Goal: Task Accomplishment & Management: Complete application form

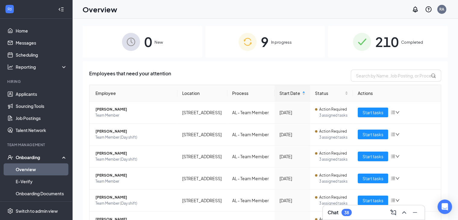
click at [284, 33] on div "9 In progress" at bounding box center [265, 42] width 120 height 32
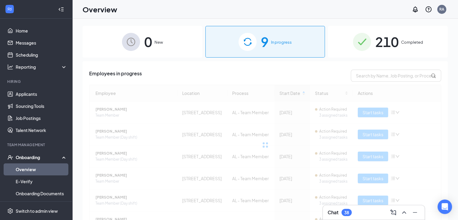
click at [191, 46] on div "0 New" at bounding box center [142, 42] width 120 height 32
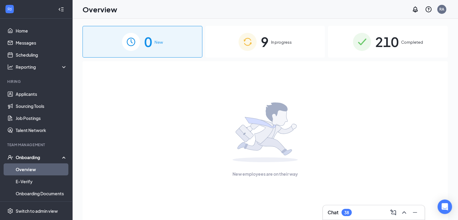
click at [268, 39] on span "9" at bounding box center [265, 41] width 8 height 21
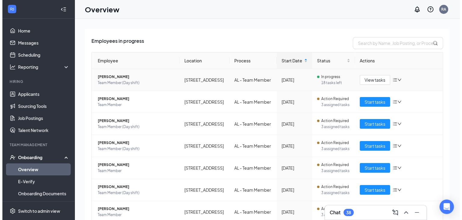
scroll to position [33, 0]
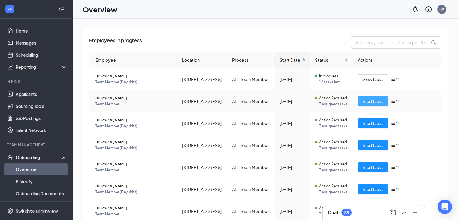
click at [365, 104] on span "Start tasks" at bounding box center [372, 101] width 21 height 7
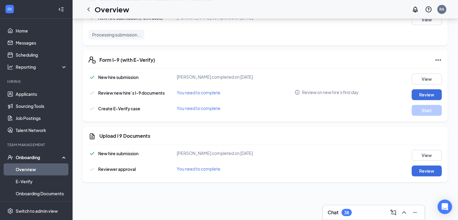
scroll to position [31, 0]
click at [420, 95] on button "Review" at bounding box center [426, 94] width 30 height 11
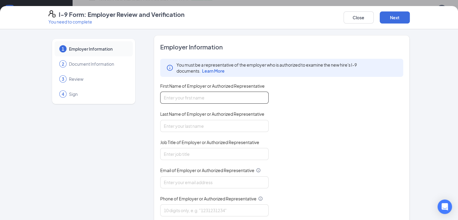
click at [190, 95] on input "First Name of Employer or Authorized Representative" at bounding box center [214, 98] width 108 height 12
type input "[PERSON_NAME]"
type input "[EMAIL_ADDRESS][DOMAIN_NAME]"
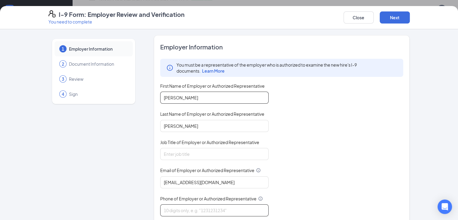
type input "4048514011"
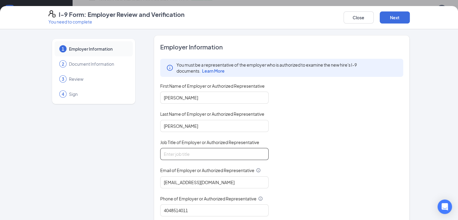
click at [197, 150] on input "Job Title of Employer or Authorized Representative" at bounding box center [214, 154] width 108 height 12
type input "Operating Partner"
click at [207, 180] on input "[EMAIL_ADDRESS][DOMAIN_NAME]" at bounding box center [214, 182] width 108 height 12
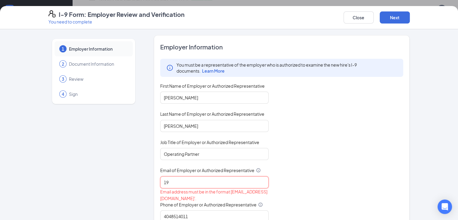
type input "1"
type input "[PERSON_NAME][EMAIL_ADDRESS][DOMAIN_NAME]"
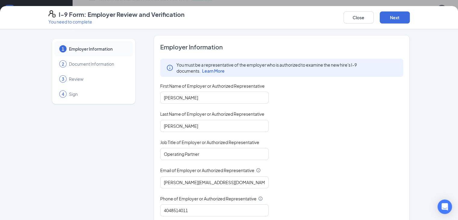
click at [295, 163] on div "You must be a representative of the employer who is authorized to examine the n…" at bounding box center [281, 137] width 243 height 157
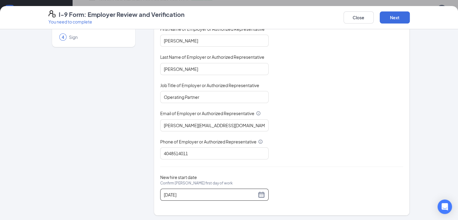
click at [248, 197] on div "[DATE]" at bounding box center [214, 194] width 108 height 12
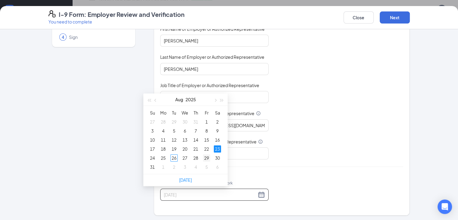
type input "[DATE]"
click at [207, 157] on div "29" at bounding box center [206, 157] width 7 height 7
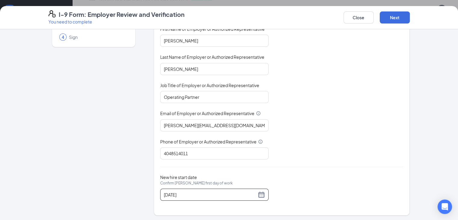
click at [309, 130] on div "You must be a representative of the employer who is authorized to examine the n…" at bounding box center [281, 80] width 243 height 157
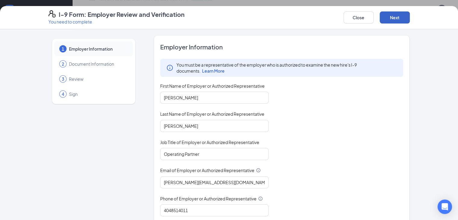
click at [410, 19] on button "Next" at bounding box center [395, 17] width 30 height 12
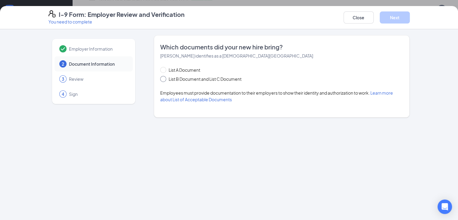
click at [160, 78] on input "List B Document and List C Document" at bounding box center [162, 78] width 4 height 4
radio input "true"
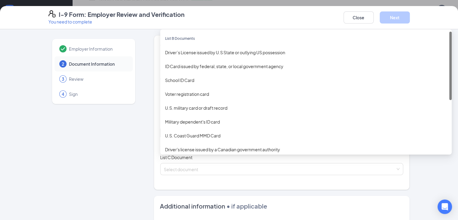
click at [180, 136] on div "Select document List B Documents Driver’s License issued by U.S State or outlyi…" at bounding box center [281, 133] width 243 height 12
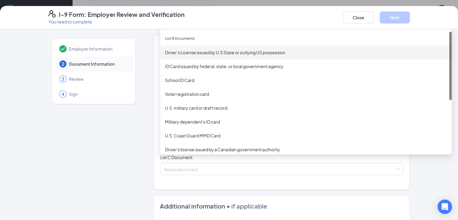
click at [188, 55] on div "Driver’s License issued by U.S State or outlying US possession" at bounding box center [306, 52] width 282 height 7
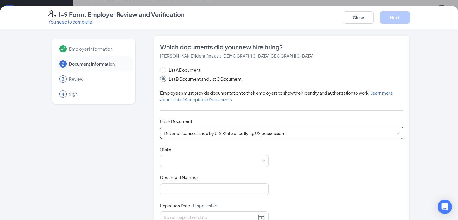
click at [188, 55] on span "[PERSON_NAME] identifies as a [DEMOGRAPHIC_DATA][GEOGRAPHIC_DATA]" at bounding box center [236, 55] width 153 height 5
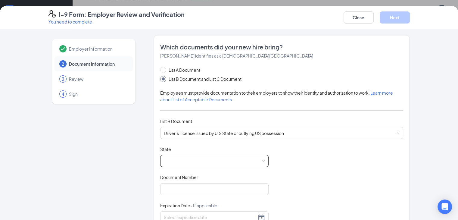
click at [236, 159] on span at bounding box center [214, 160] width 101 height 11
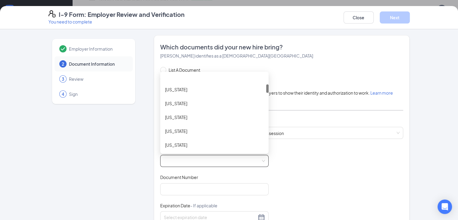
scroll to position [94, 0]
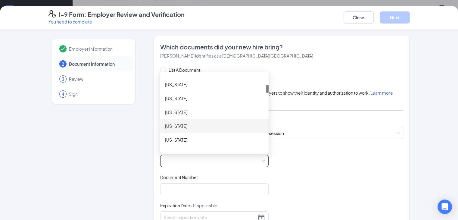
click at [194, 126] on div "[US_STATE]" at bounding box center [214, 126] width 99 height 7
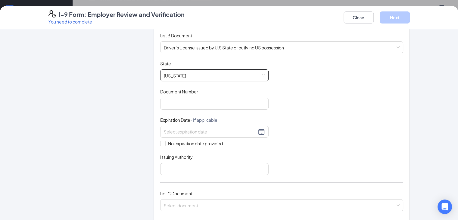
scroll to position [88, 0]
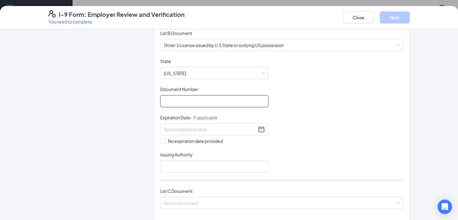
click at [160, 102] on input "Document Number" at bounding box center [214, 101] width 108 height 12
type input "B653501054470"
click at [336, 105] on div "Document Title Driver’s License issued by U.S State or outlying US possession S…" at bounding box center [281, 115] width 243 height 114
click at [171, 126] on input at bounding box center [210, 129] width 93 height 7
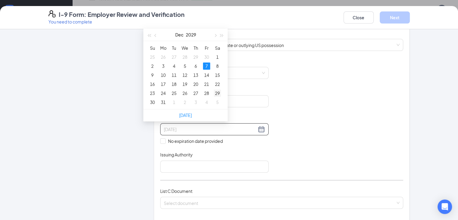
click at [219, 92] on div "29" at bounding box center [217, 92] width 7 height 7
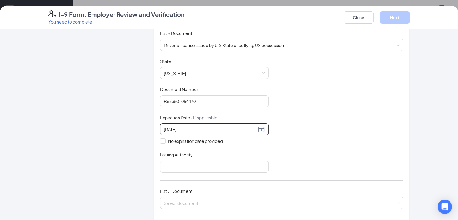
type input "[DATE]"
click at [278, 116] on div "Document Title Driver’s License issued by U.S State or outlying US possession S…" at bounding box center [281, 115] width 243 height 114
click at [165, 163] on input "Issuing Authority" at bounding box center [214, 166] width 108 height 12
type input "State of [US_STATE]"
click at [311, 136] on div "Document Title Driver’s License issued by U.S State or outlying US possession S…" at bounding box center [281, 115] width 243 height 114
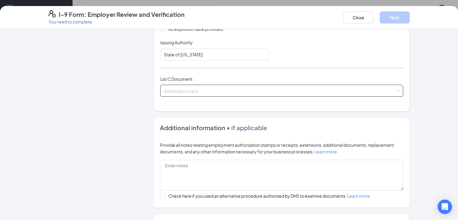
scroll to position [200, 0]
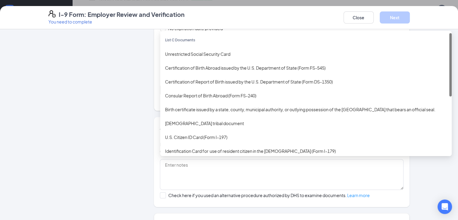
click at [195, 89] on div "Select document List C Documents Unrestricted Social Security Card Certificatio…" at bounding box center [281, 90] width 243 height 12
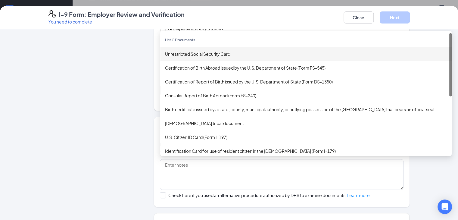
click at [186, 51] on div "Unrestricted Social Security Card" at bounding box center [306, 54] width 282 height 7
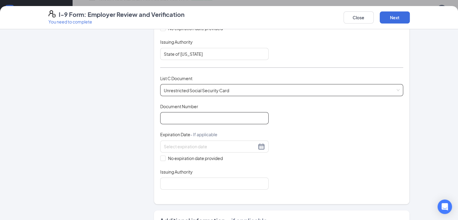
click at [175, 115] on input "Document Number" at bounding box center [214, 118] width 108 height 12
type input "766467697"
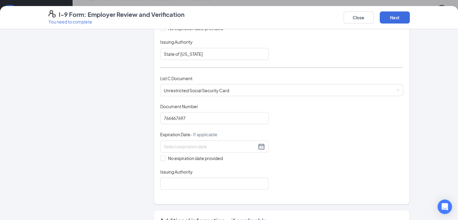
click at [278, 127] on div "Document Title Unrestricted Social Security Card Document Number 766467697 Expi…" at bounding box center [281, 146] width 243 height 86
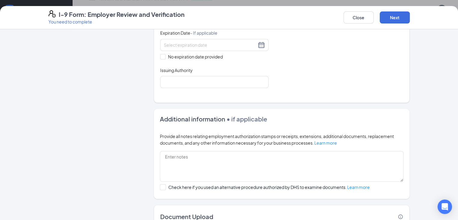
scroll to position [302, 0]
click at [160, 56] on span at bounding box center [162, 56] width 5 height 5
click at [160, 56] on input "No expiration date provided" at bounding box center [162, 56] width 4 height 4
checkbox input "true"
click at [174, 81] on input "Issuing Authority" at bounding box center [214, 83] width 108 height 12
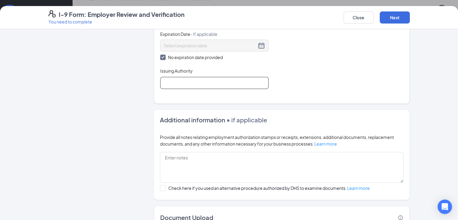
type input "Social Security Administration"
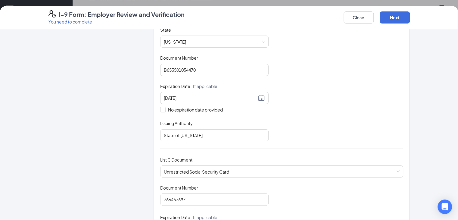
scroll to position [48, 0]
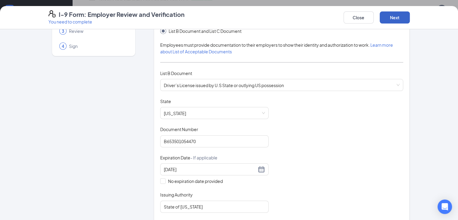
click at [410, 18] on button "Next" at bounding box center [395, 17] width 30 height 12
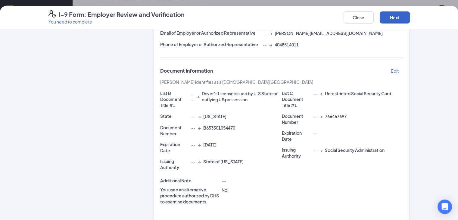
scroll to position [133, 0]
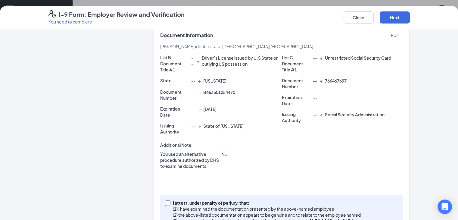
click at [165, 200] on input "I attest, under penalty of [PERSON_NAME], that: (1) I have examined the documen…" at bounding box center [167, 202] width 4 height 4
checkbox input "true"
click at [410, 20] on button "Next" at bounding box center [395, 17] width 30 height 12
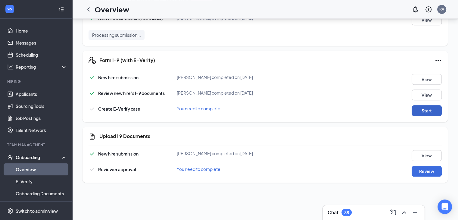
click at [414, 111] on button "Start" at bounding box center [426, 110] width 30 height 11
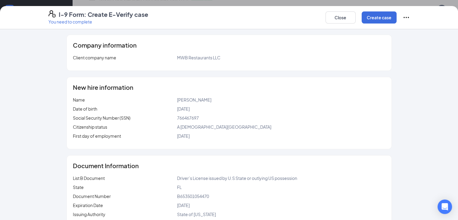
scroll to position [22, 0]
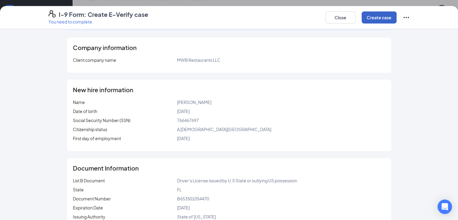
click at [396, 17] on button "Create case" at bounding box center [379, 17] width 35 height 12
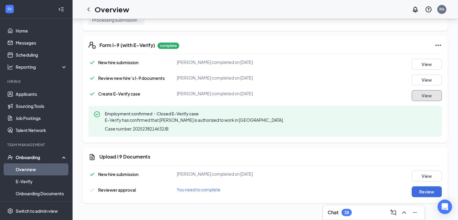
scroll to position [29, 0]
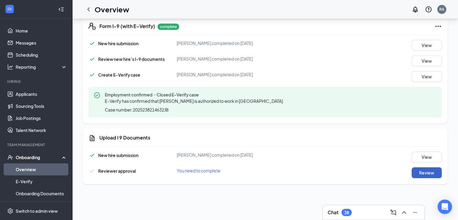
click at [417, 175] on button "Review" at bounding box center [426, 172] width 30 height 11
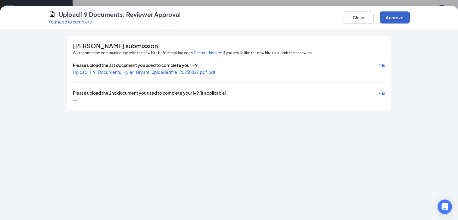
click at [410, 19] on button "Approve" at bounding box center [395, 17] width 30 height 12
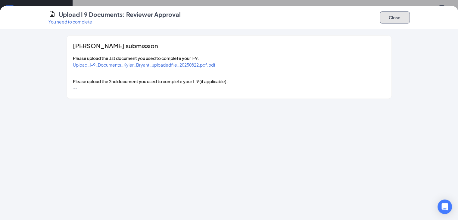
click at [410, 17] on button "Close" at bounding box center [395, 17] width 30 height 12
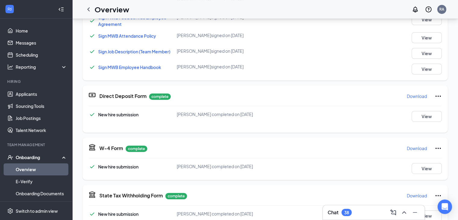
scroll to position [0, 0]
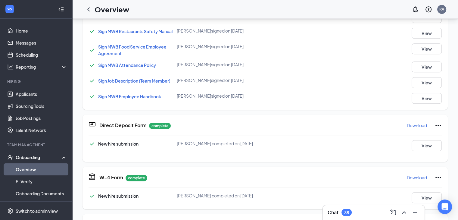
click at [197, 89] on div "Sign MWB Open Door & Conflict Resolution Policy [PERSON_NAME] signed on [DATE] …" at bounding box center [264, 24] width 353 height 159
click at [25, 32] on link "Home" at bounding box center [41, 31] width 51 height 12
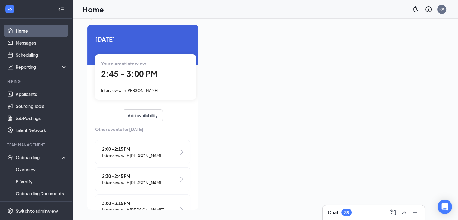
scroll to position [75, 0]
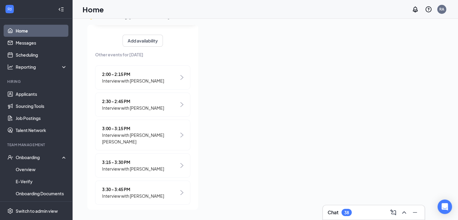
click at [31, 33] on link "Home" at bounding box center [41, 31] width 51 height 12
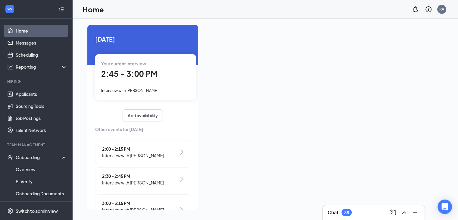
scroll to position [0, 0]
